Goal: Transaction & Acquisition: Subscribe to service/newsletter

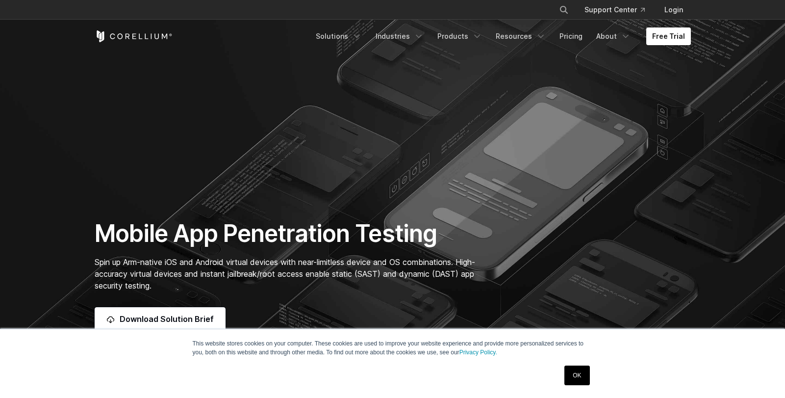
click at [573, 372] on link "OK" at bounding box center [576, 375] width 25 height 20
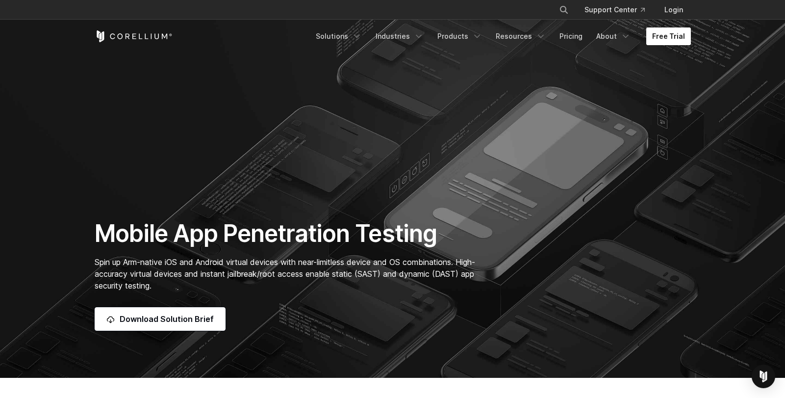
click at [661, 39] on link "Free Trial" at bounding box center [668, 36] width 45 height 18
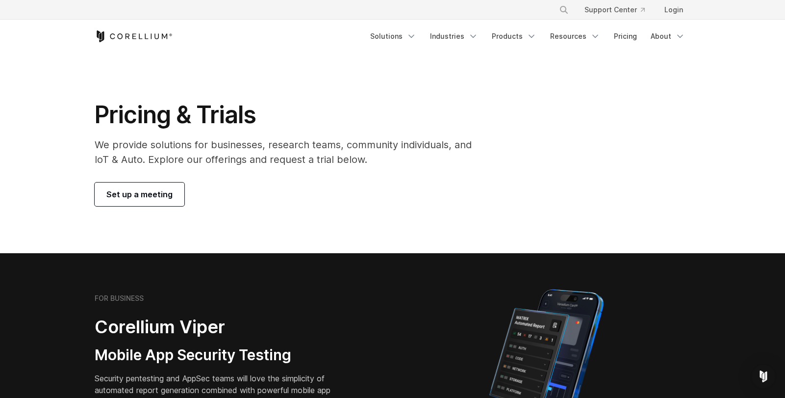
click at [155, 190] on span "Set up a meeting" at bounding box center [139, 194] width 66 height 12
click at [402, 36] on link "Solutions" at bounding box center [393, 36] width 58 height 18
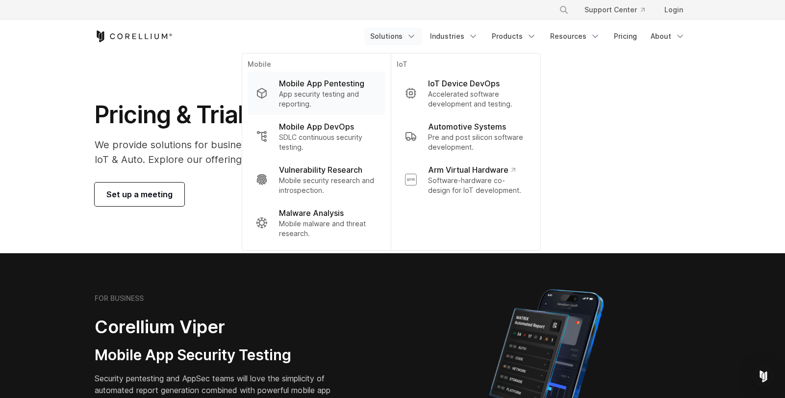
click at [333, 84] on p "Mobile App Pentesting" at bounding box center [321, 83] width 85 height 12
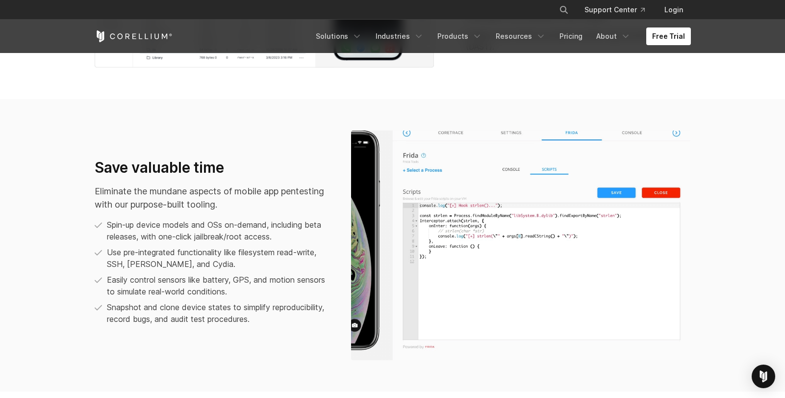
scroll to position [638, 0]
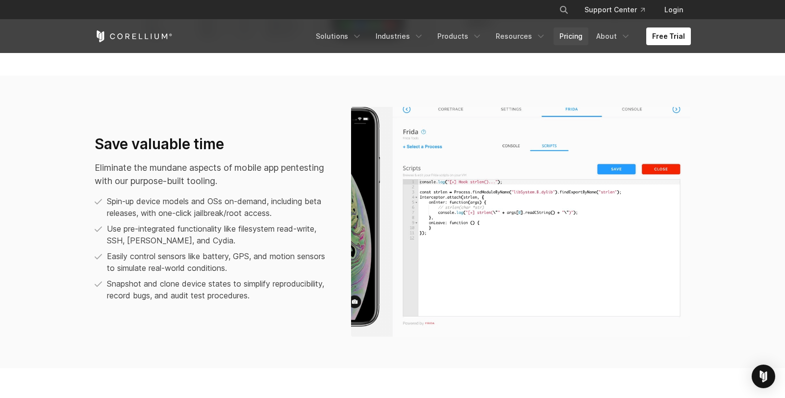
click at [581, 33] on link "Pricing" at bounding box center [571, 36] width 35 height 18
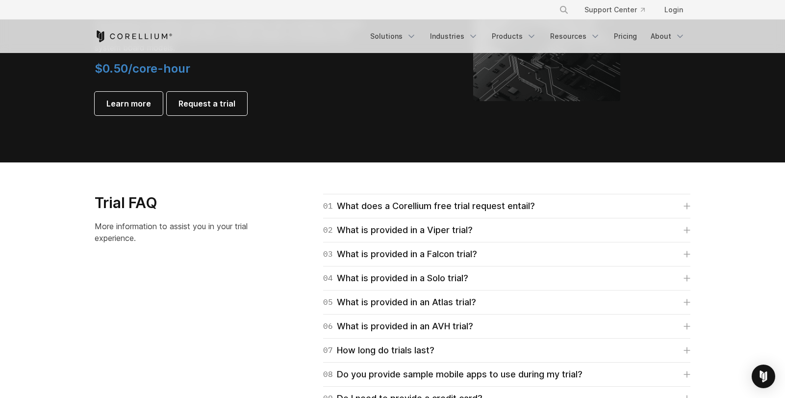
scroll to position [1373, 0]
